Goal: Transaction & Acquisition: Subscribe to service/newsletter

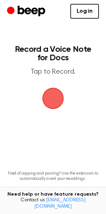
click at [61, 99] on span "button" at bounding box center [52, 98] width 21 height 21
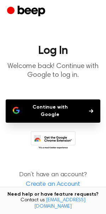
scroll to position [2, 0]
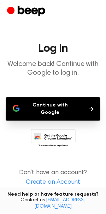
click at [42, 169] on p "Don’t have an account? Create an Account" at bounding box center [53, 177] width 94 height 19
click at [41, 178] on link "Create an Account" at bounding box center [53, 183] width 92 height 10
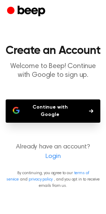
click at [51, 106] on button "Continue with Google" at bounding box center [53, 110] width 94 height 23
click at [19, 100] on button "Continue with Google" at bounding box center [53, 110] width 94 height 23
